Goal: Find specific page/section: Find specific page/section

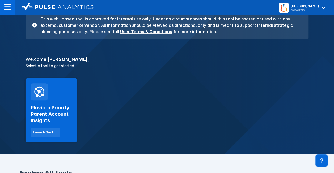
scroll to position [56, 0]
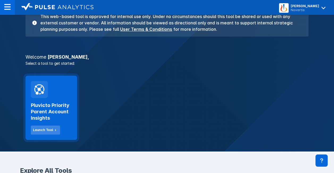
click at [51, 132] on button "Launch Tool" at bounding box center [45, 130] width 29 height 9
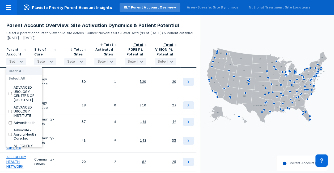
click at [12, 61] on div at bounding box center [16, 61] width 14 height 5
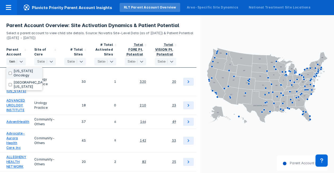
type input "tenn"
click at [10, 73] on input "checkbox" at bounding box center [9, 73] width 3 height 3
checkbox input "true"
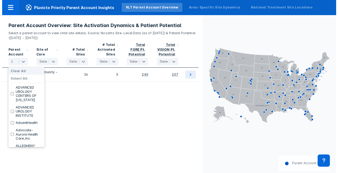
scroll to position [0, 0]
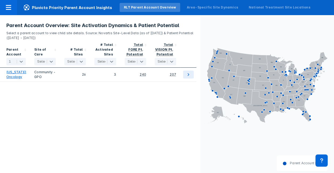
click at [84, 108] on div "Parent Account 1 selected Site of Care Select... # Total Sites Select... # Tota…" at bounding box center [100, 108] width 200 height 137
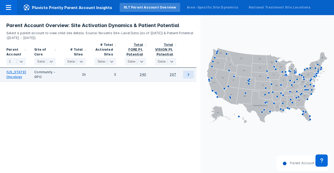
click at [19, 72] on link "[US_STATE] Oncology" at bounding box center [16, 75] width 20 height 10
